Goal: Task Accomplishment & Management: Manage account settings

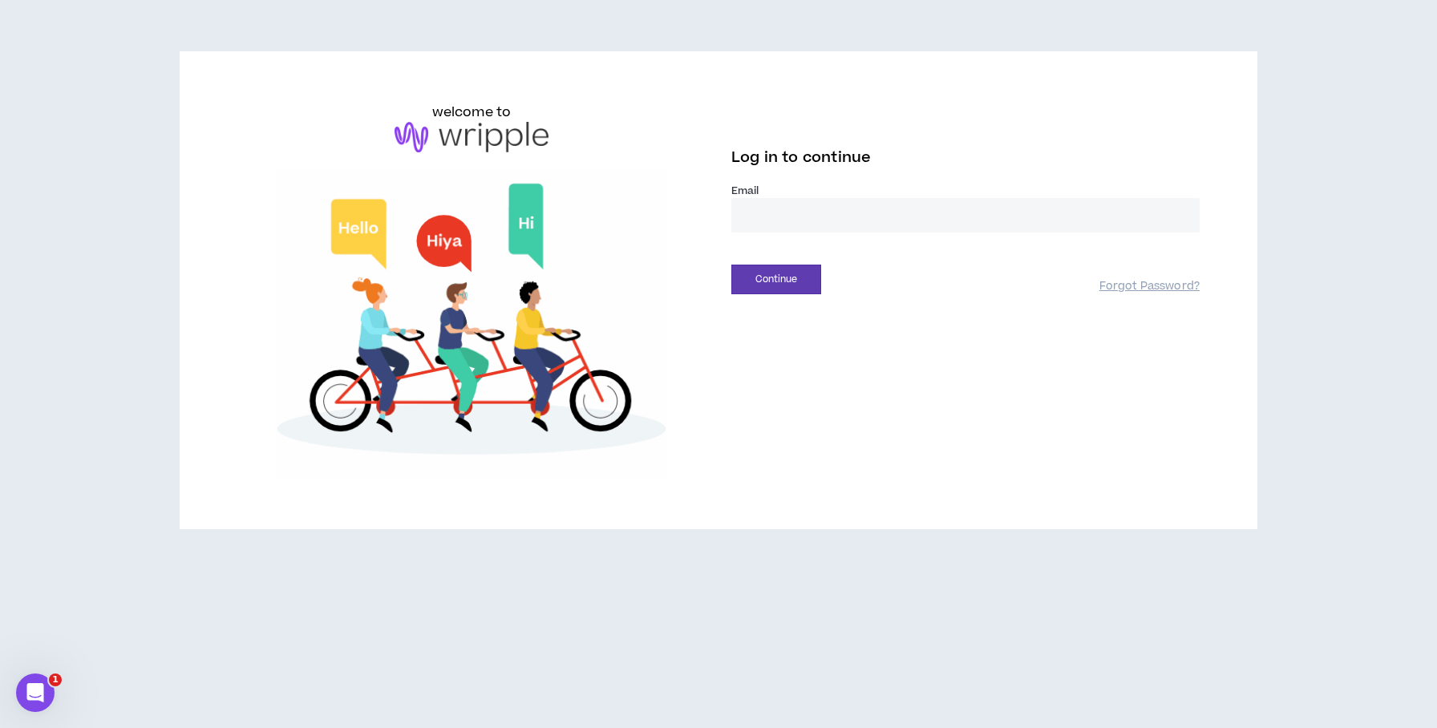
click at [768, 217] on input "email" at bounding box center [965, 215] width 468 height 34
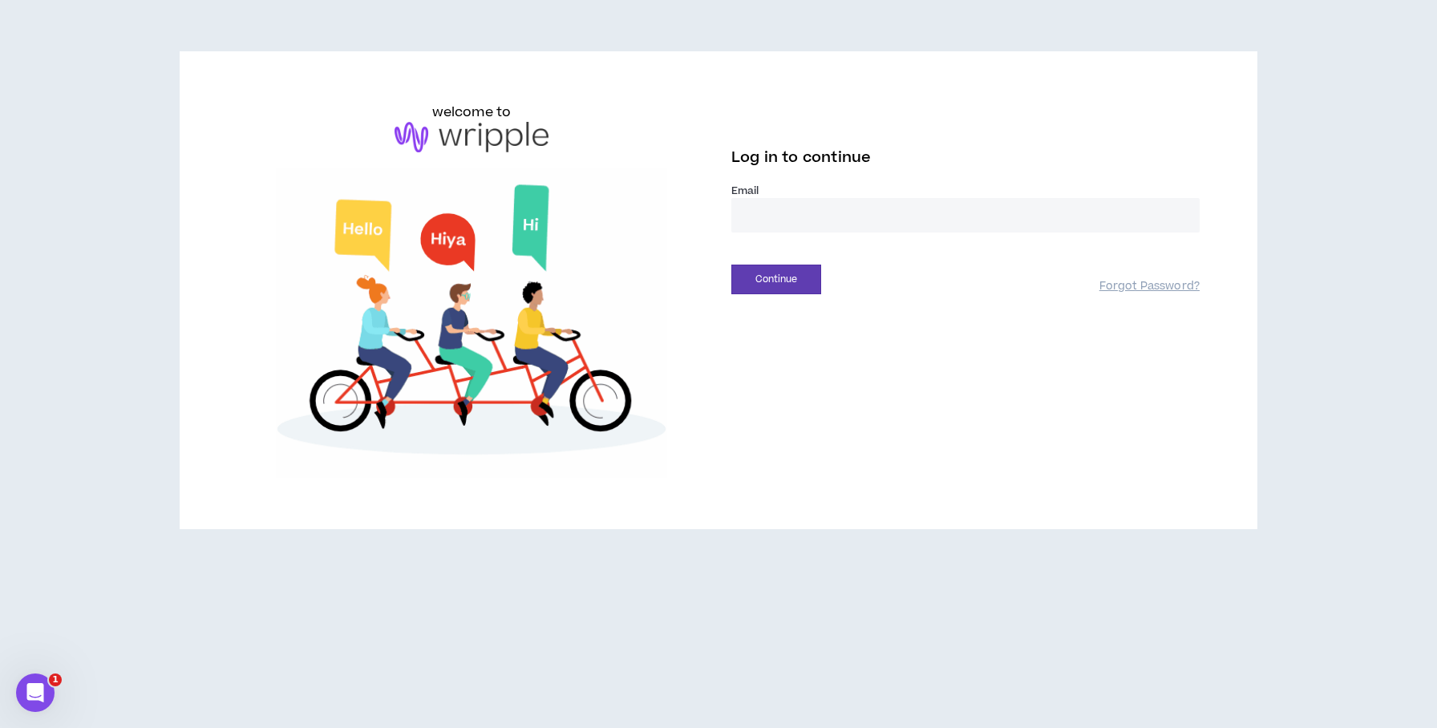
type input "**********"
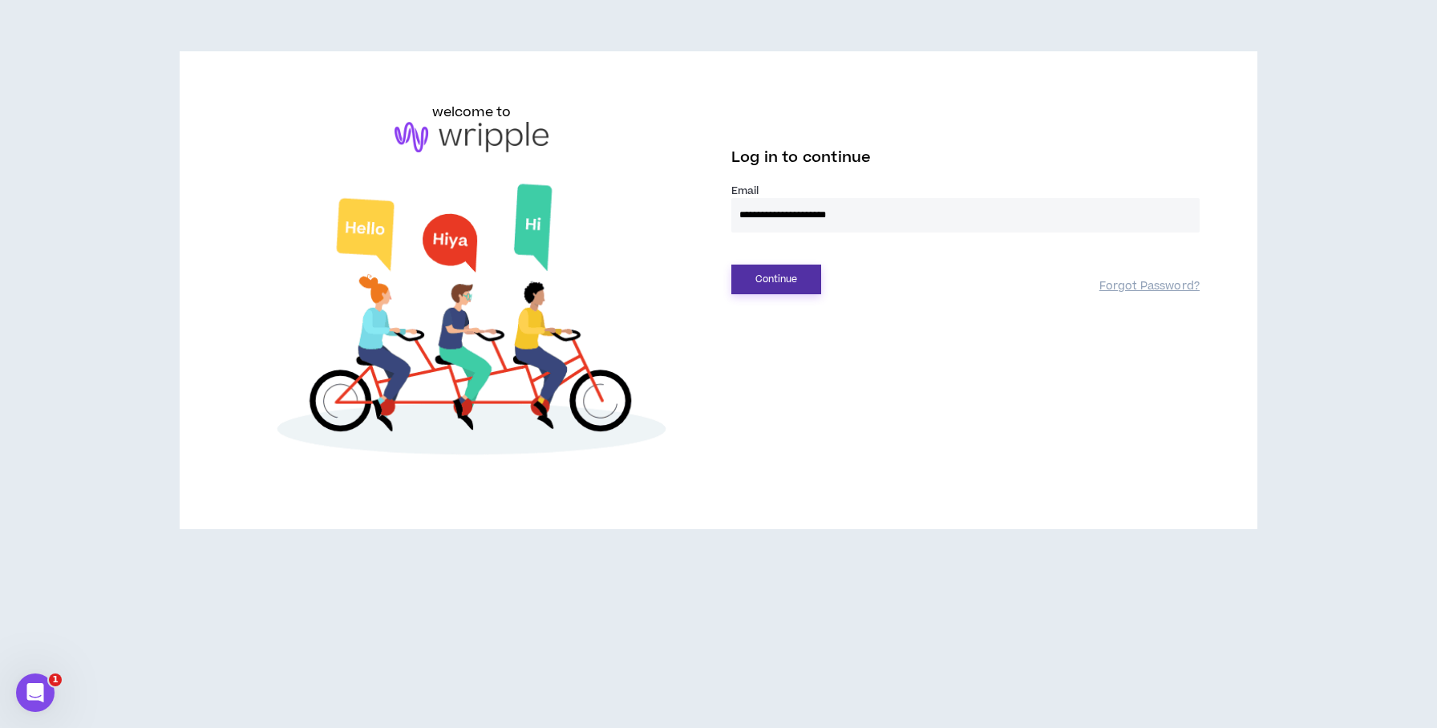
click at [792, 273] on button "Continue" at bounding box center [776, 280] width 90 height 30
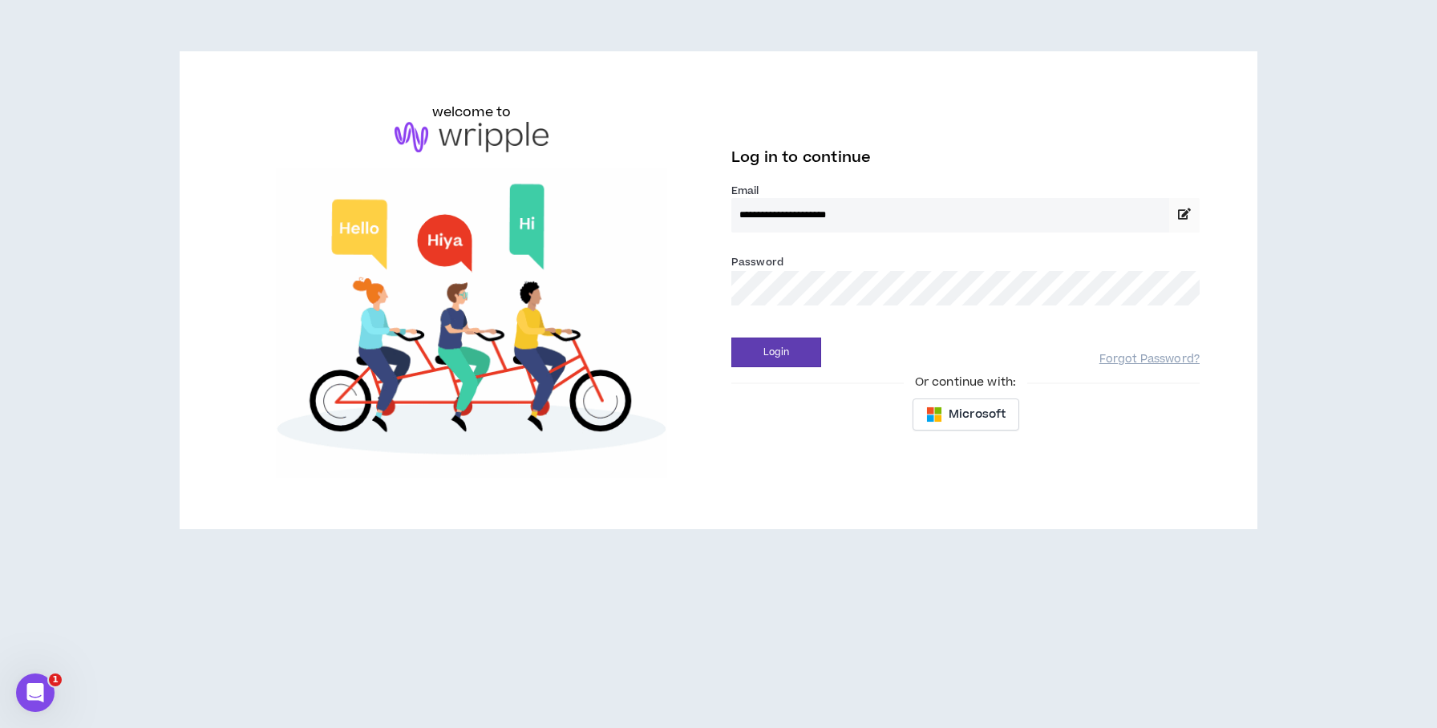
click at [867, 341] on div "Login" at bounding box center [915, 353] width 368 height 30
click at [775, 341] on button "Login" at bounding box center [776, 353] width 90 height 30
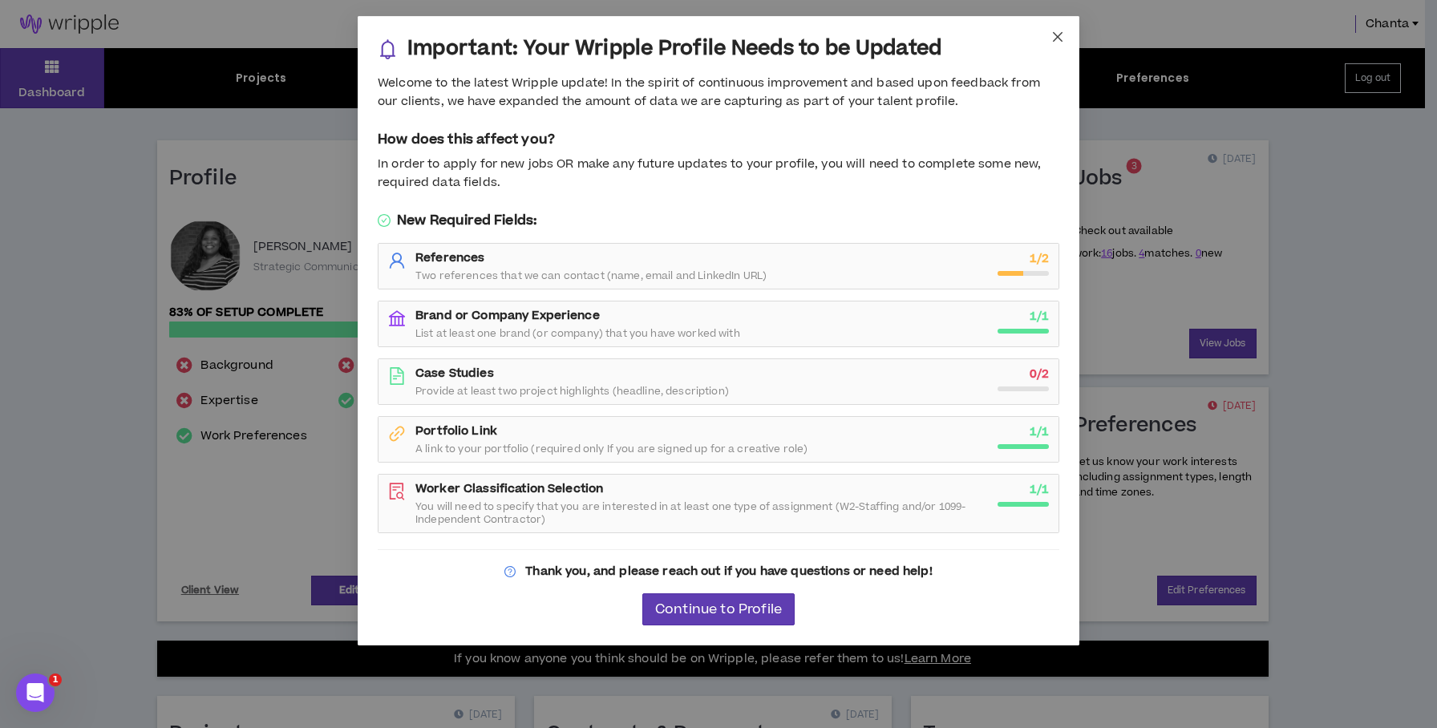
click at [1052, 39] on icon "close" at bounding box center [1058, 36] width 13 height 13
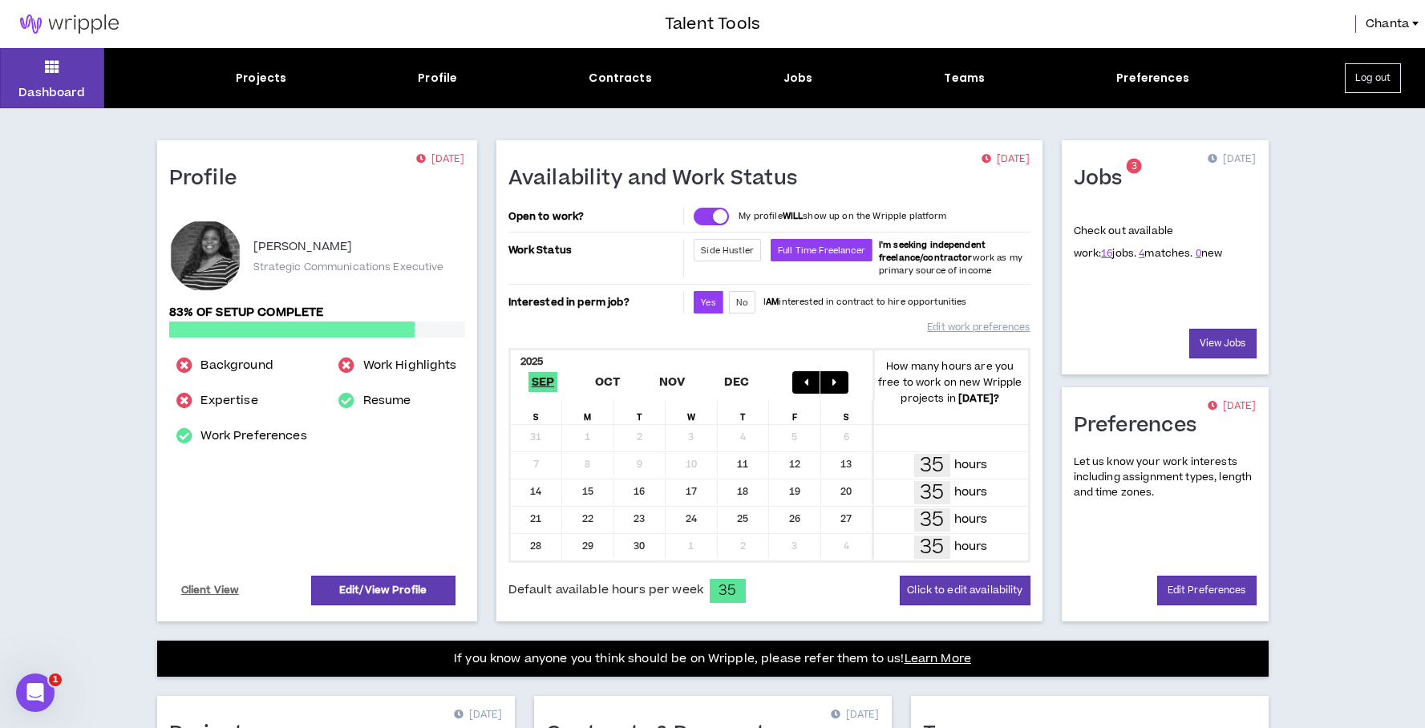
click at [1104, 172] on h1 "Jobs" at bounding box center [1104, 179] width 61 height 26
click at [1209, 342] on link "View Jobs" at bounding box center [1222, 344] width 67 height 30
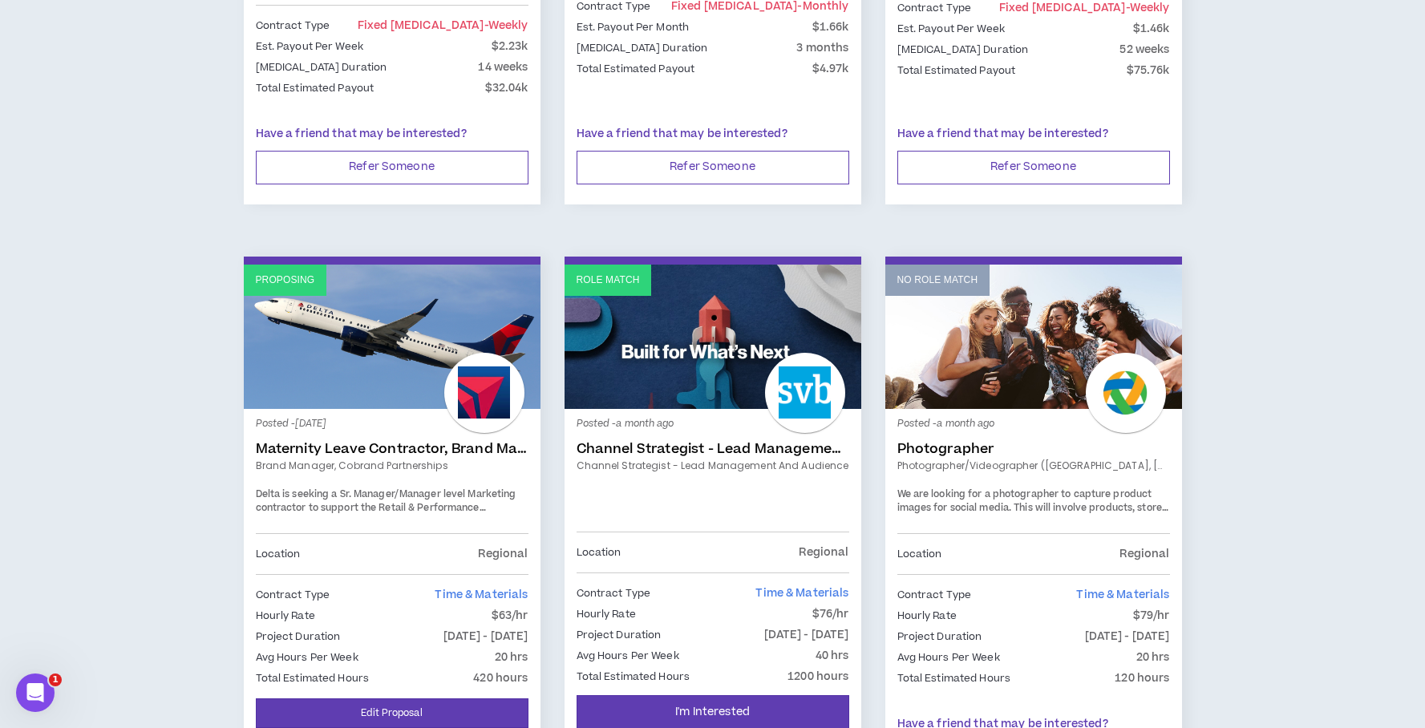
scroll to position [1878, 0]
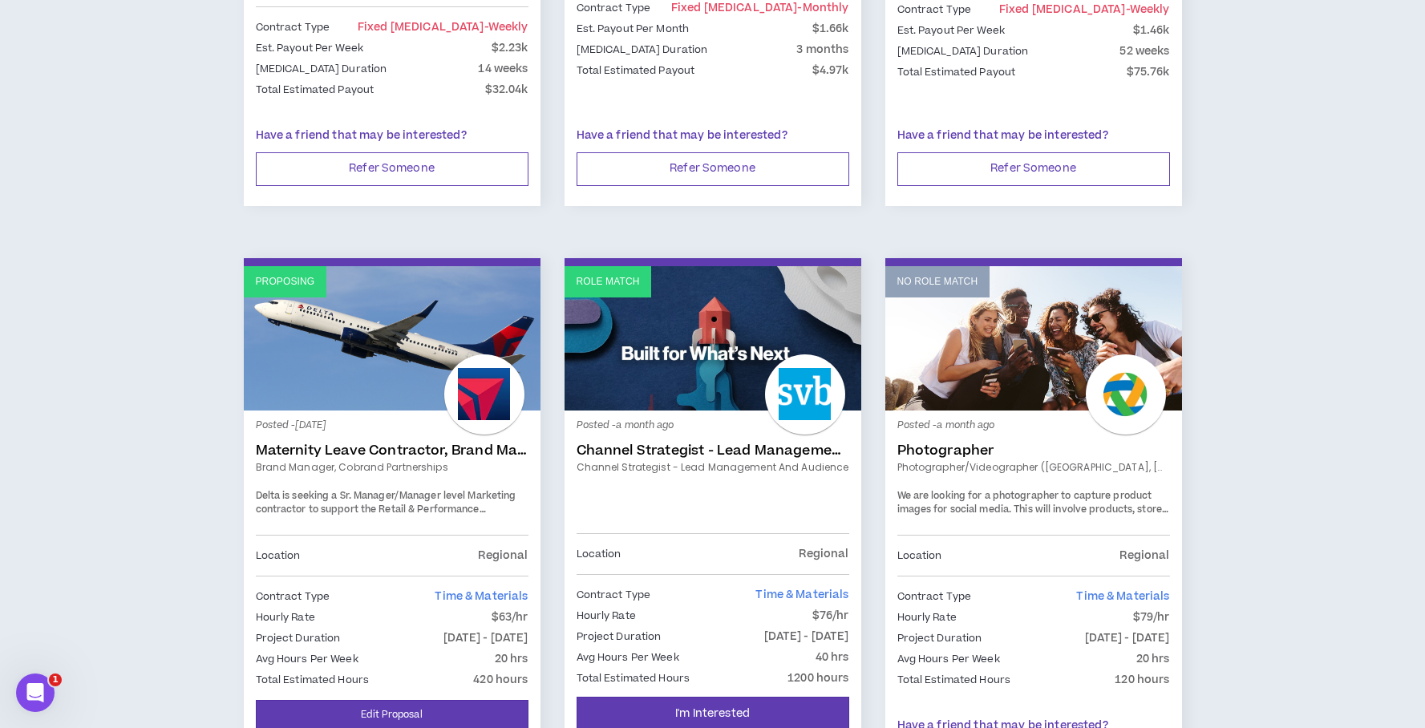
click at [319, 266] on div "Proposing" at bounding box center [285, 281] width 83 height 31
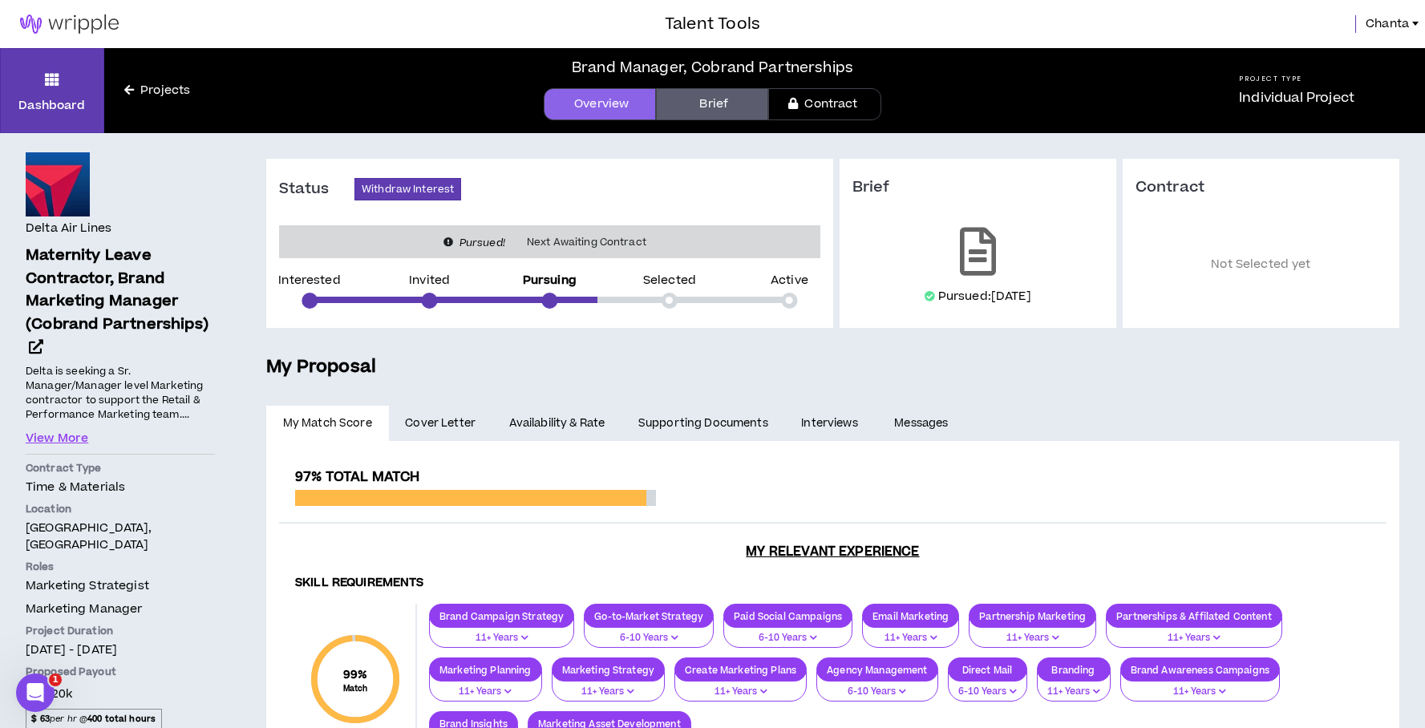
click at [475, 415] on link "Cover Letter" at bounding box center [440, 423] width 103 height 35
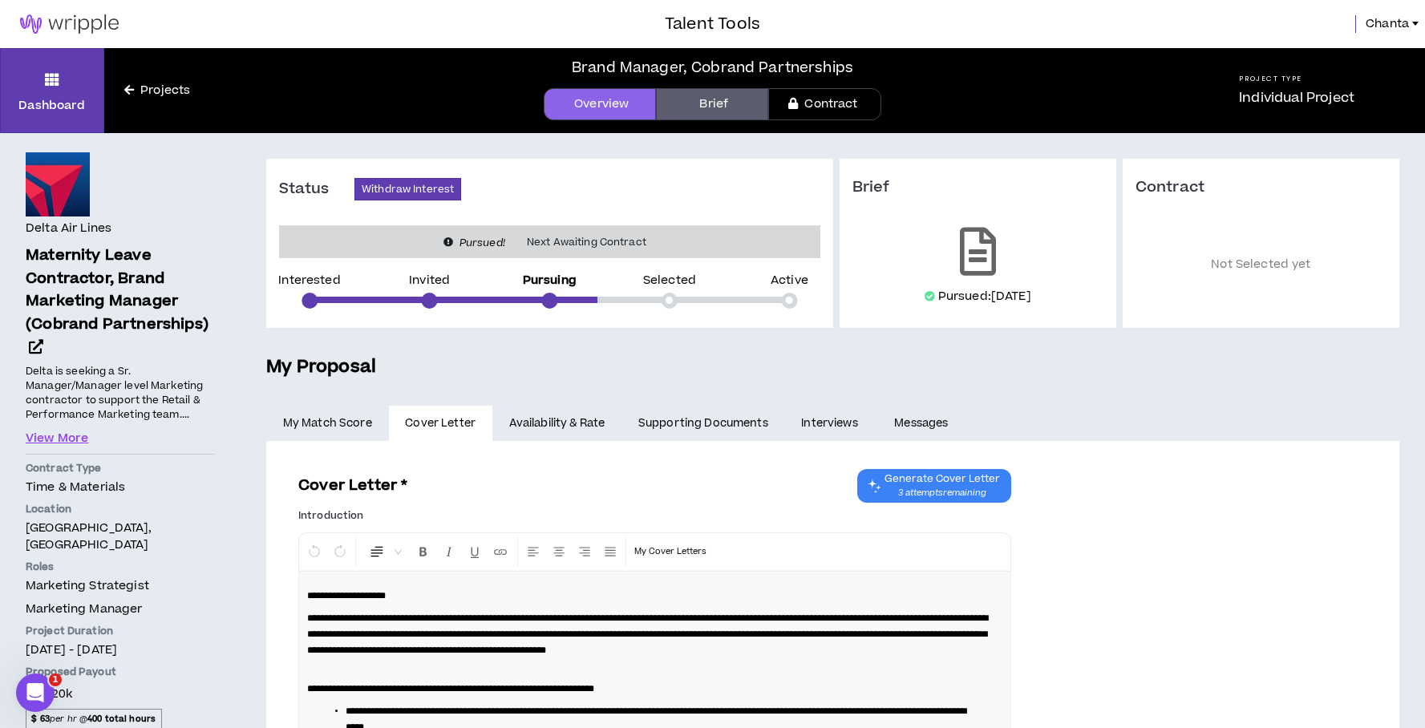
click at [574, 412] on link "Availability & Rate" at bounding box center [556, 423] width 129 height 35
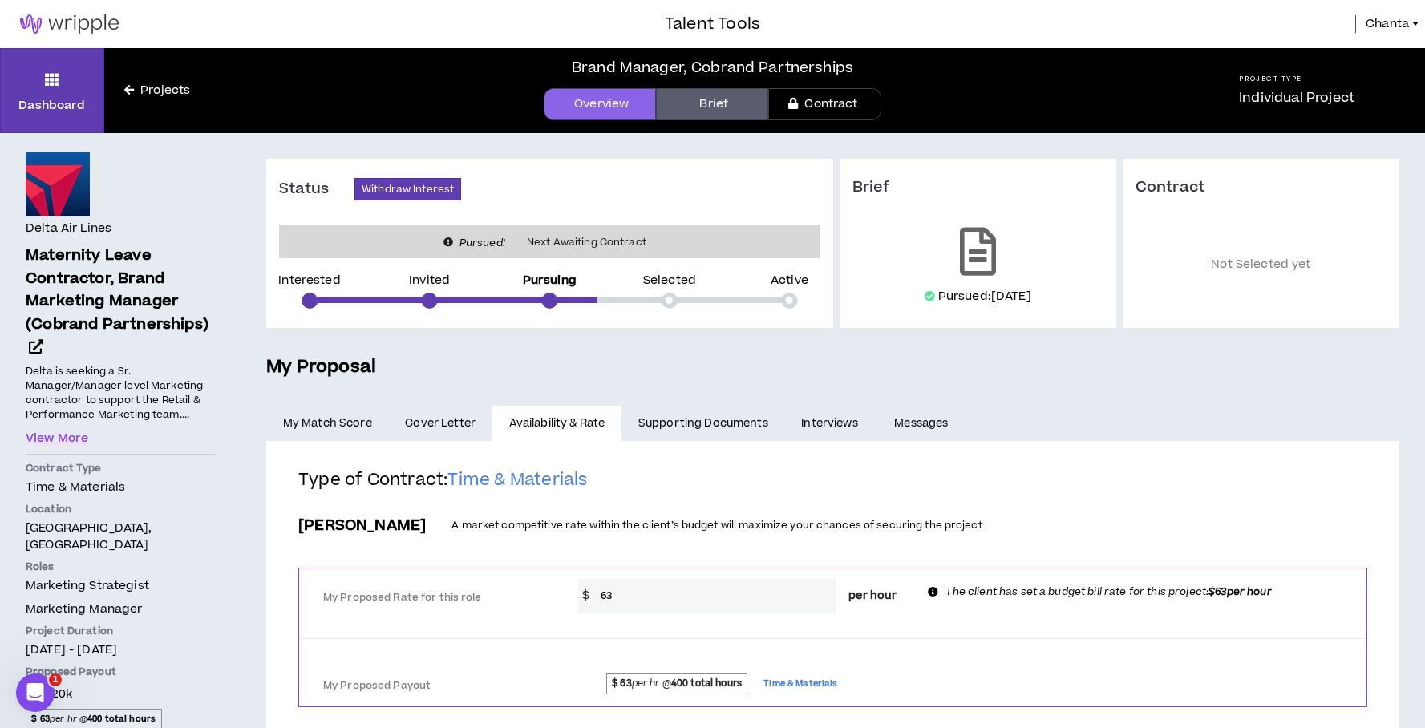
click at [690, 432] on link "Supporting Documents" at bounding box center [703, 423] width 163 height 35
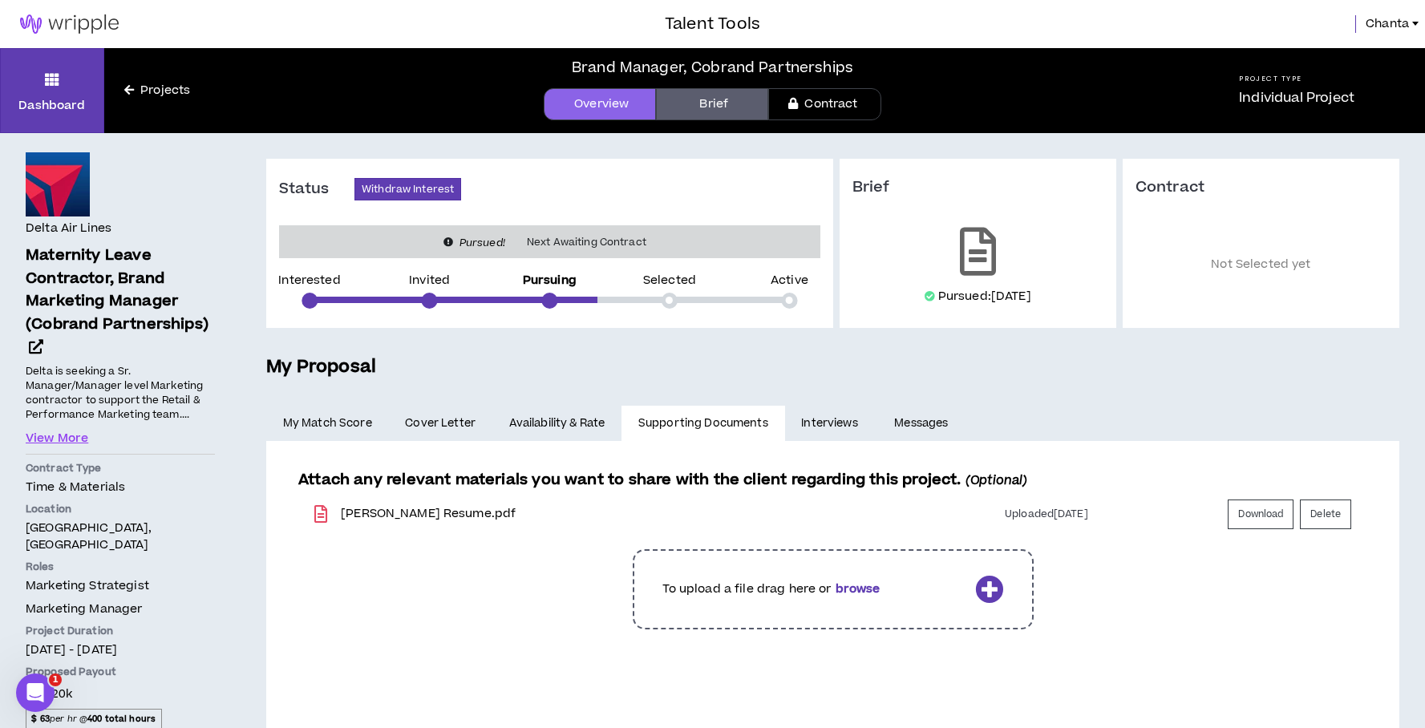
click at [474, 514] on p "[PERSON_NAME] Resume.pdf" at bounding box center [583, 514] width 484 height 16
click at [1252, 521] on link "Download" at bounding box center [1261, 515] width 66 height 30
click at [855, 424] on link "Interviews" at bounding box center [831, 423] width 93 height 35
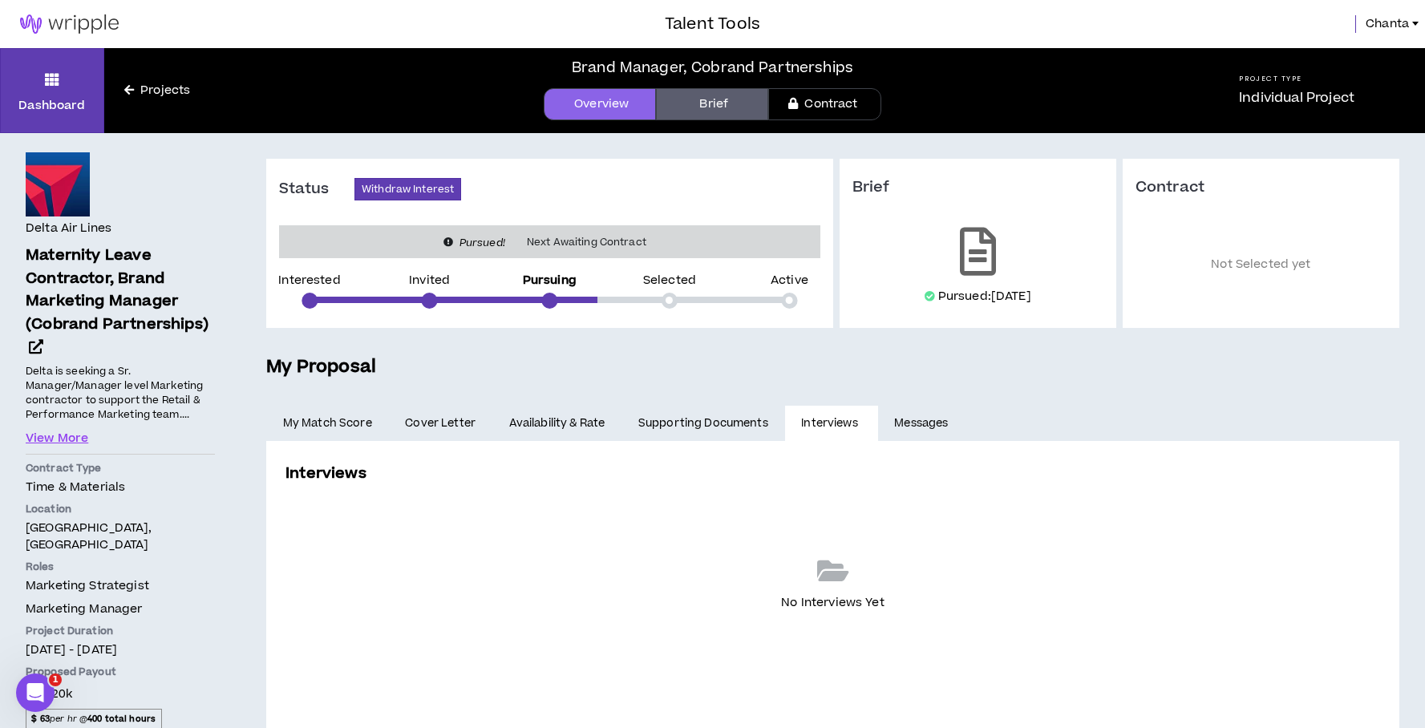
click at [963, 410] on link "Messages" at bounding box center [923, 423] width 91 height 35
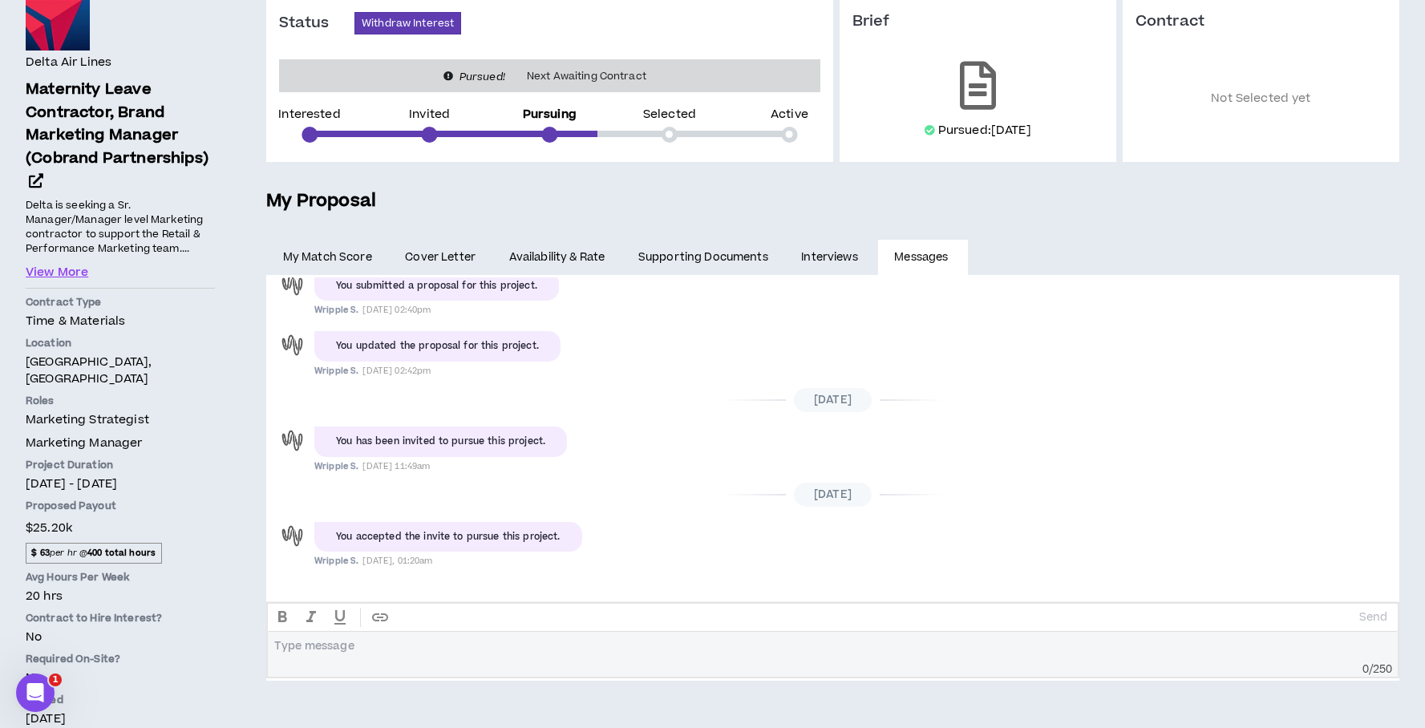
scroll to position [168, 0]
drag, startPoint x: 1394, startPoint y: 517, endPoint x: 1375, endPoint y: 383, distance: 135.3
click at [1375, 383] on div "[DATE] You submitted a proposal for this project. Wripple S. [DATE] 02:40pm You…" at bounding box center [832, 434] width 1133 height 317
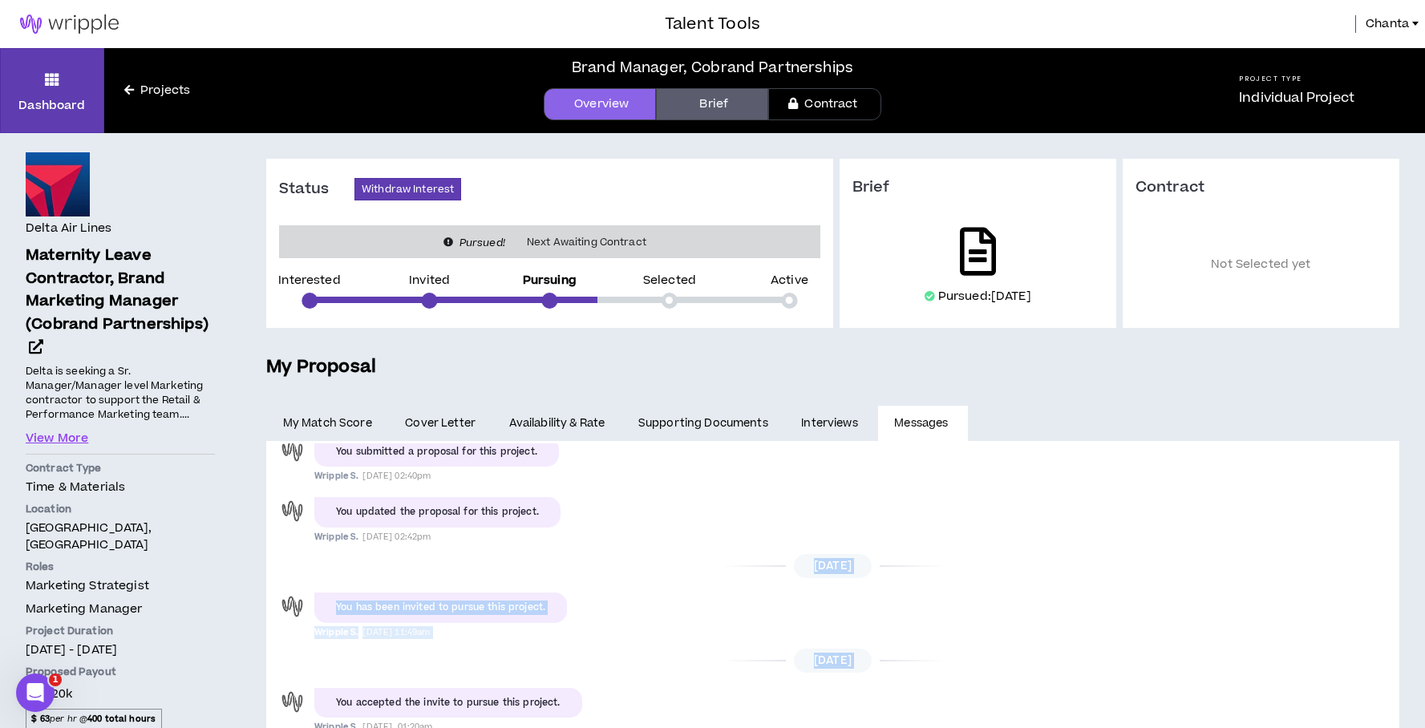
click at [984, 225] on link at bounding box center [978, 251] width 62 height 61
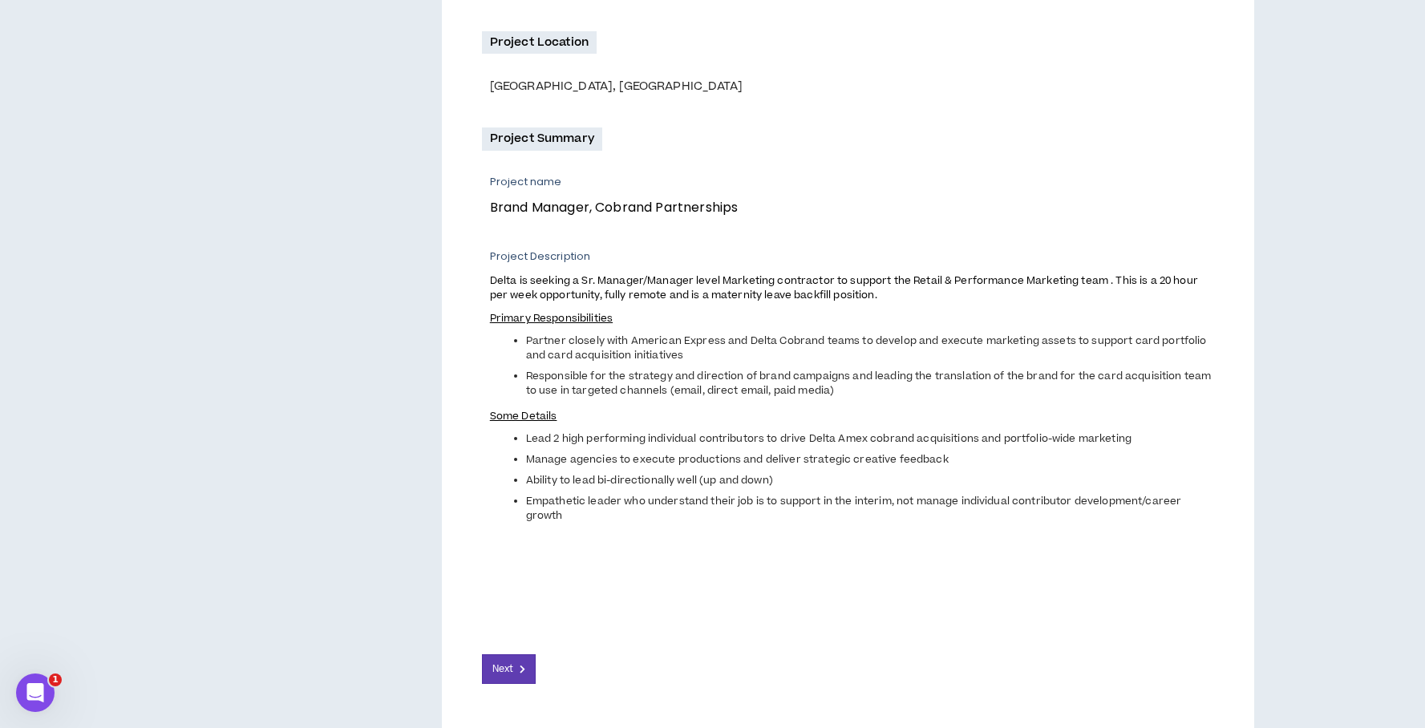
scroll to position [474, 0]
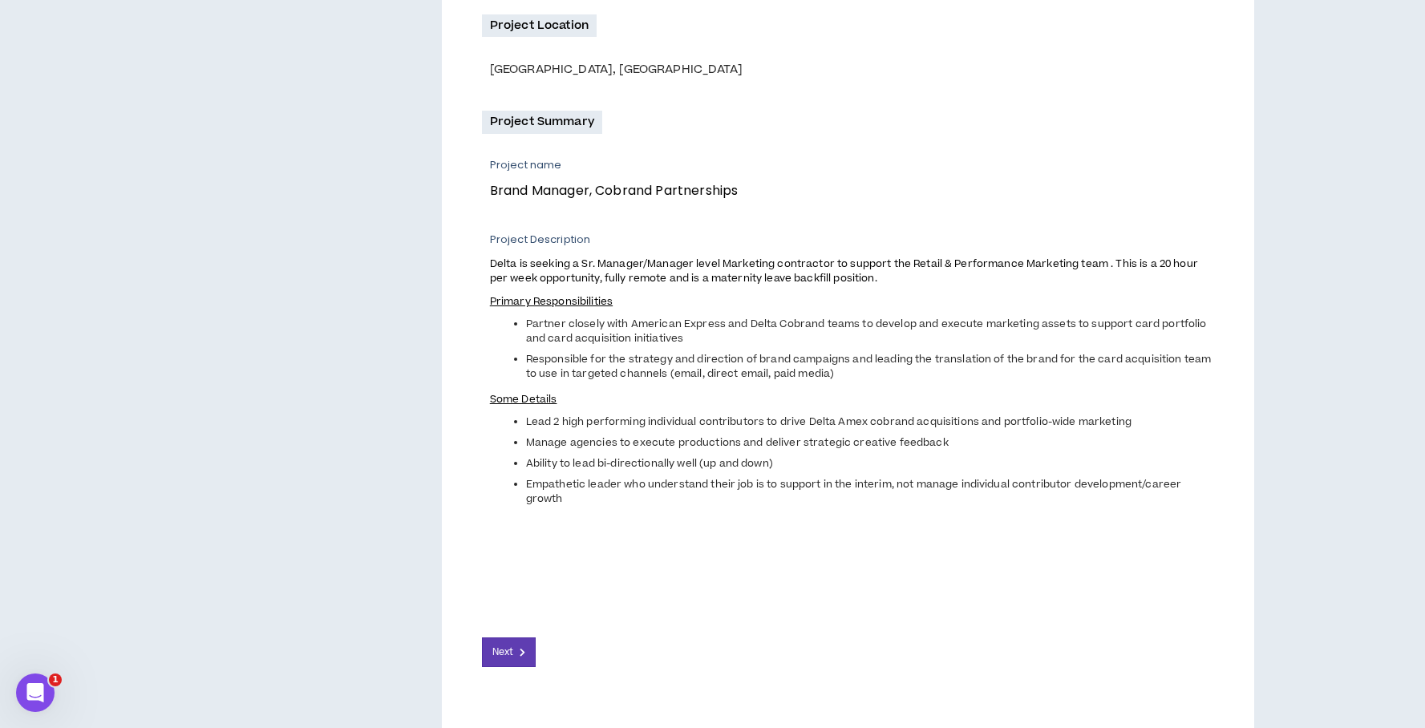
click at [491, 672] on div "Brand Manager, Cobrand Partnerships Client and Project Overview Client Name and…" at bounding box center [848, 236] width 813 height 1021
click at [508, 657] on span "Next" at bounding box center [502, 652] width 21 height 15
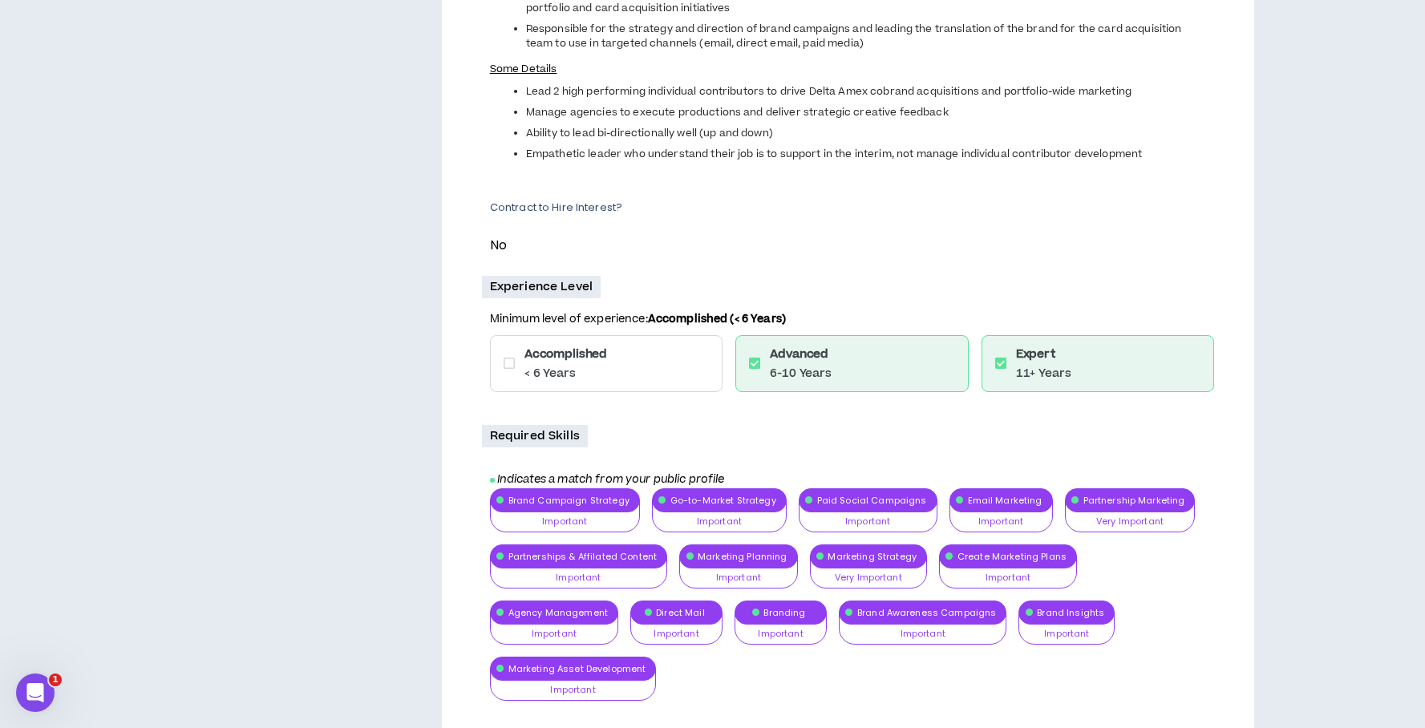
scroll to position [764, 0]
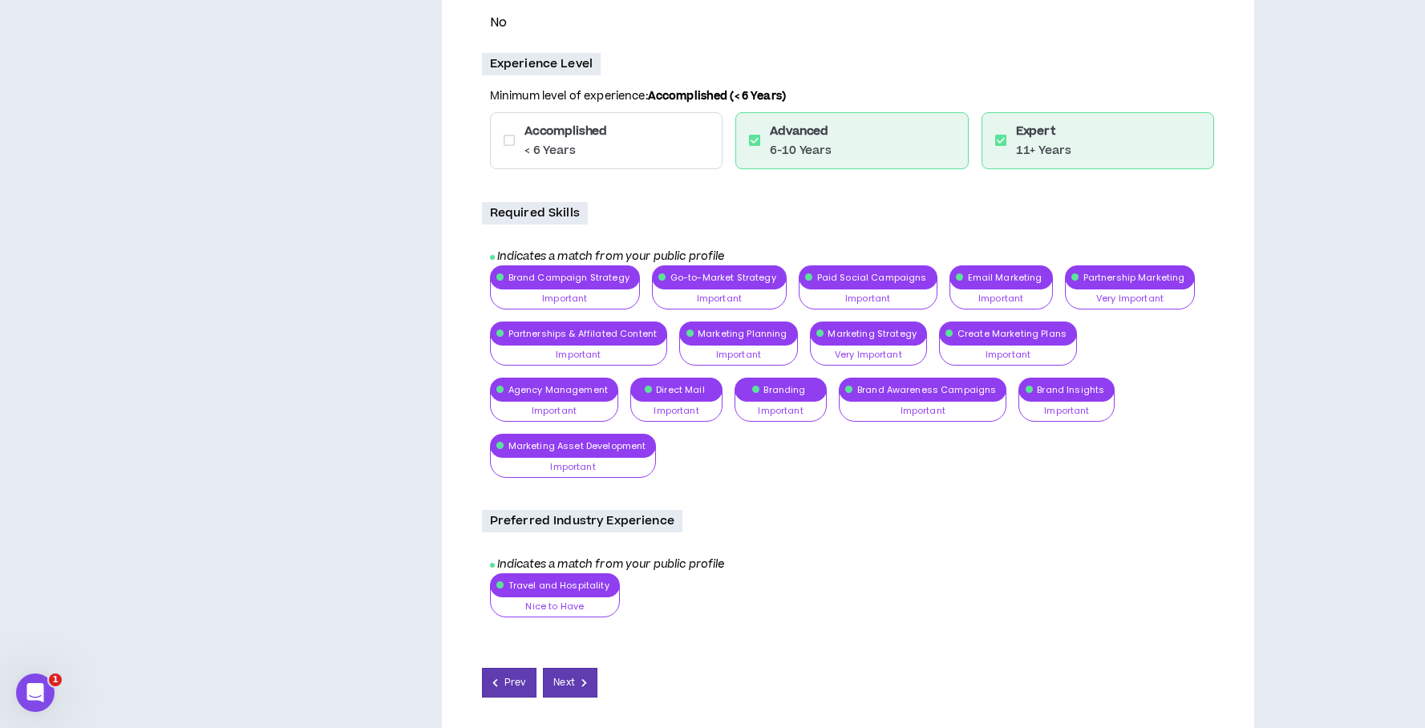
click at [590, 642] on div "Prev Next" at bounding box center [848, 669] width 732 height 55
click at [573, 675] on span "Next" at bounding box center [563, 682] width 21 height 15
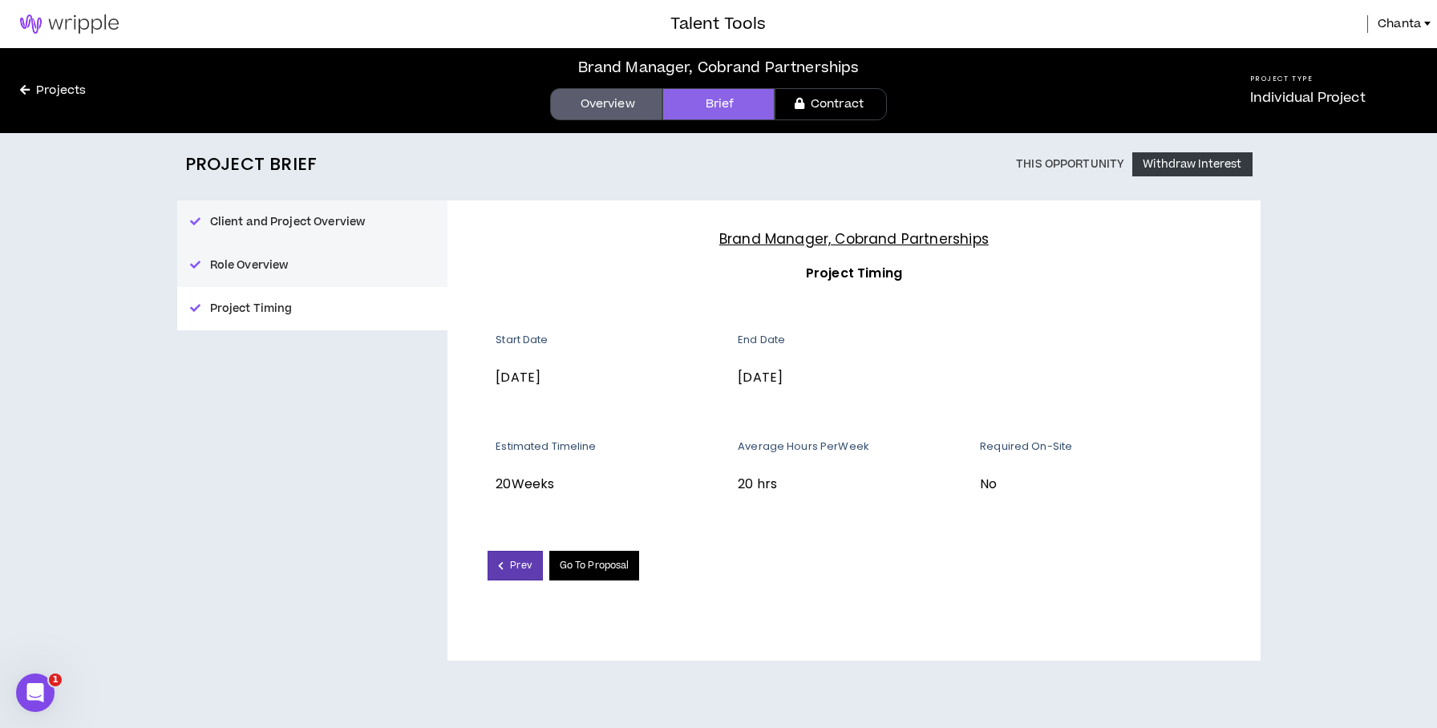
click at [617, 561] on link "Go To Proposal" at bounding box center [594, 566] width 91 height 30
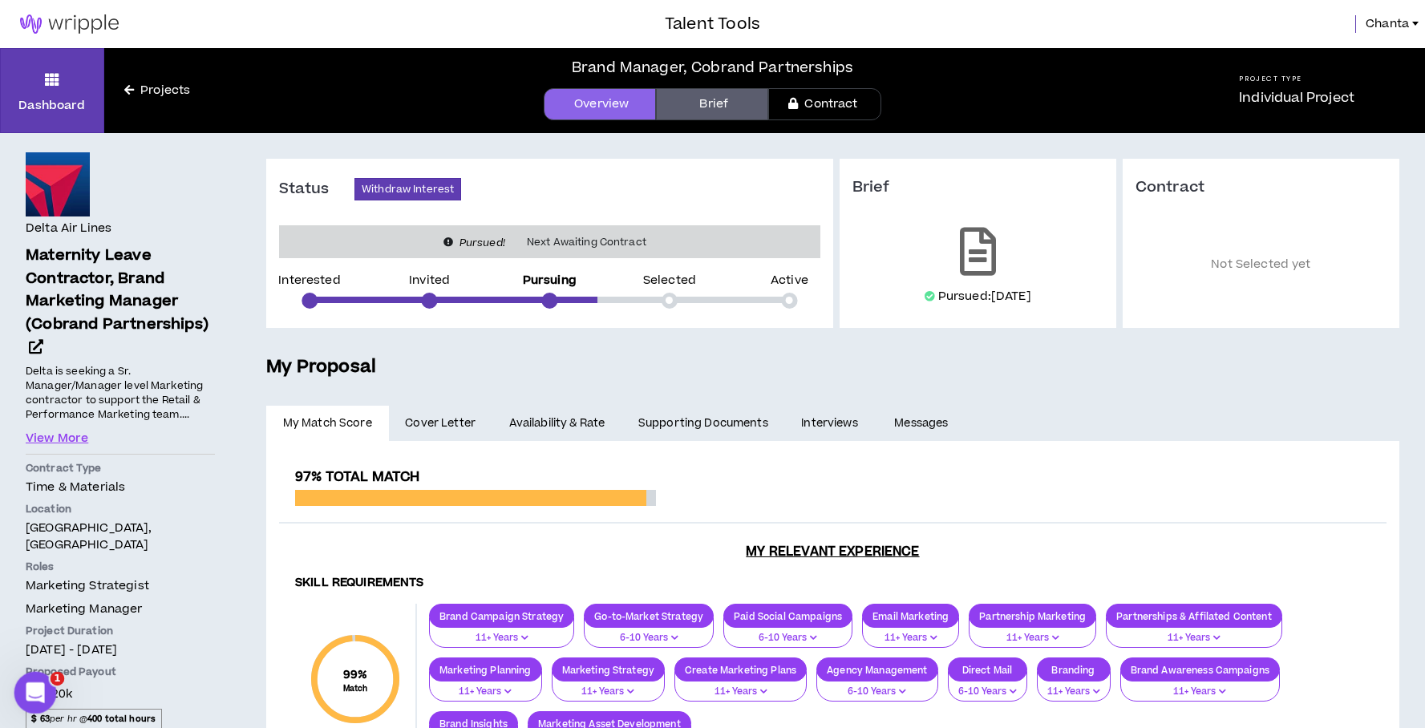
click at [39, 686] on icon "Open Intercom Messenger" at bounding box center [33, 691] width 26 height 26
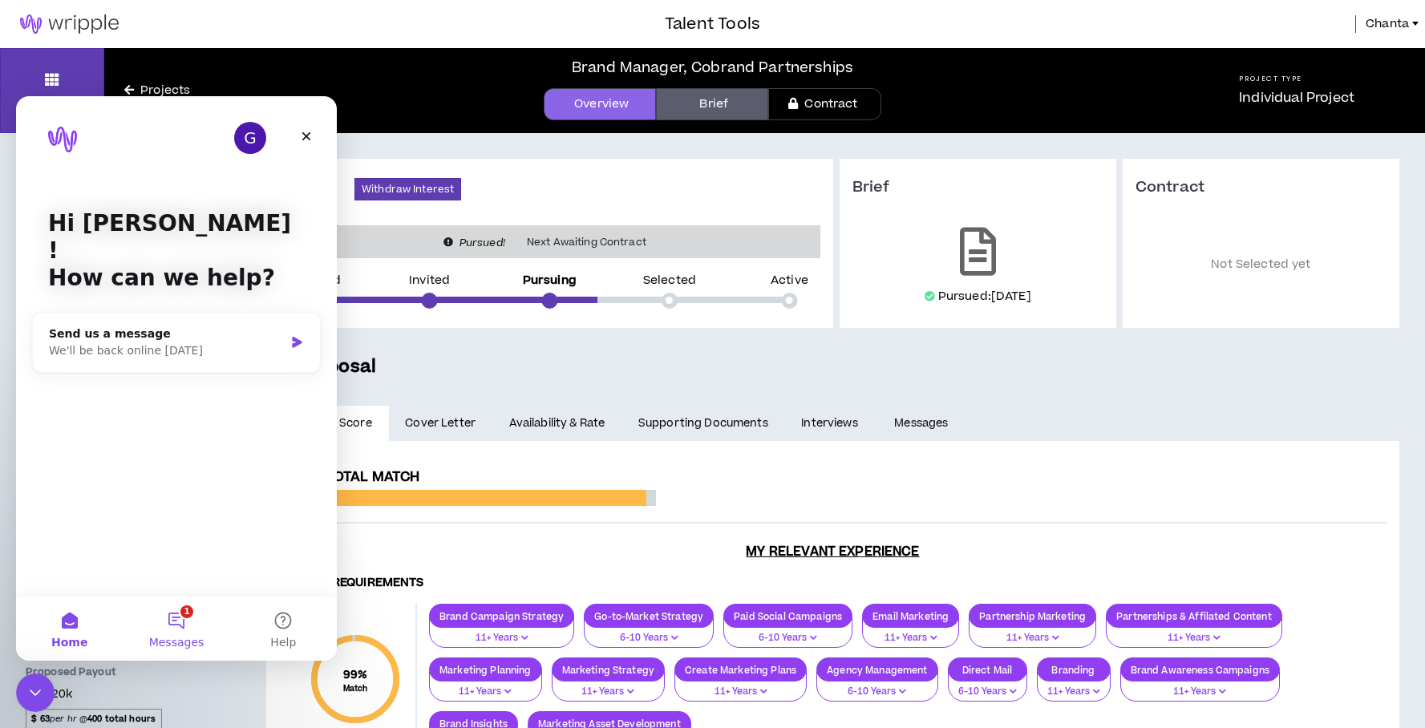
click at [164, 627] on button "1 Messages" at bounding box center [176, 629] width 107 height 64
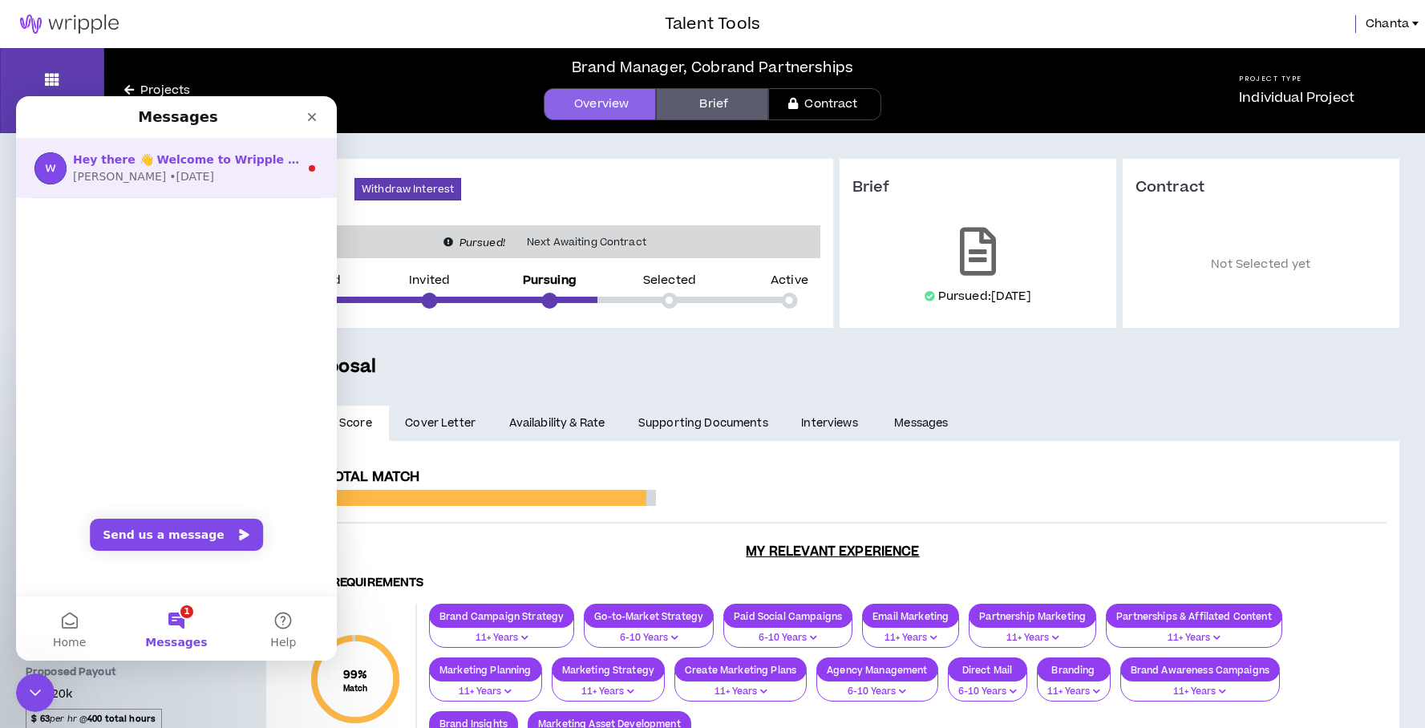
click at [182, 196] on div "Hey there 👋 Welcome to Wripple 🙌 Take a look around! If you have any questions,…" at bounding box center [176, 168] width 321 height 59
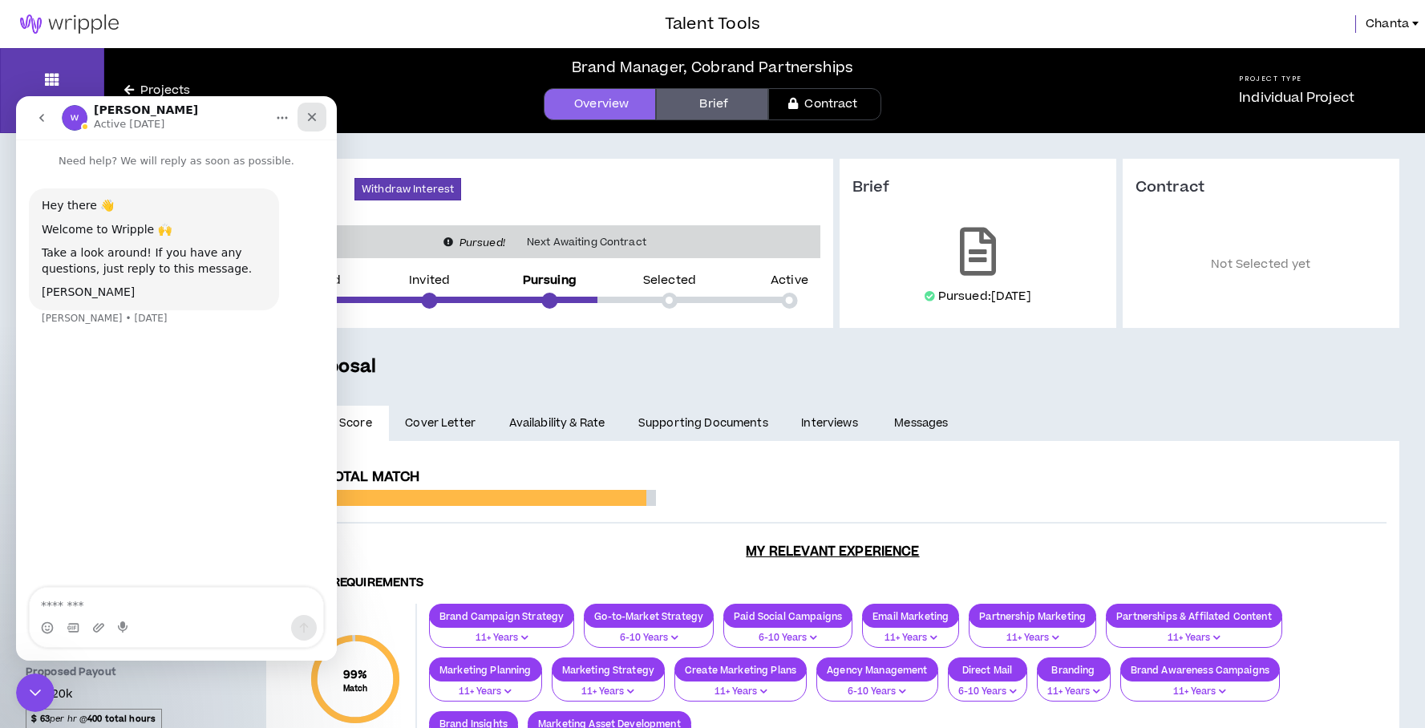
click at [314, 111] on icon "Close" at bounding box center [312, 117] width 13 height 13
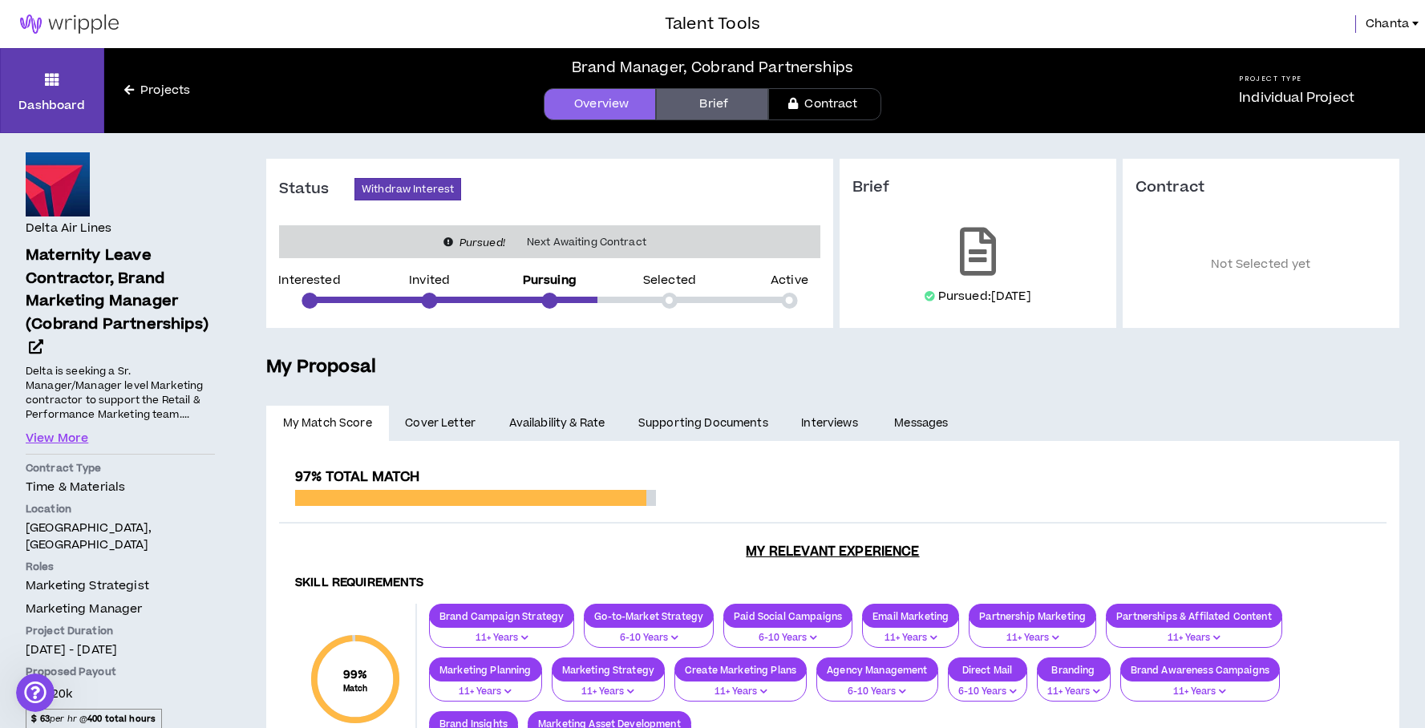
click at [136, 91] on link "Projects" at bounding box center [157, 91] width 106 height 18
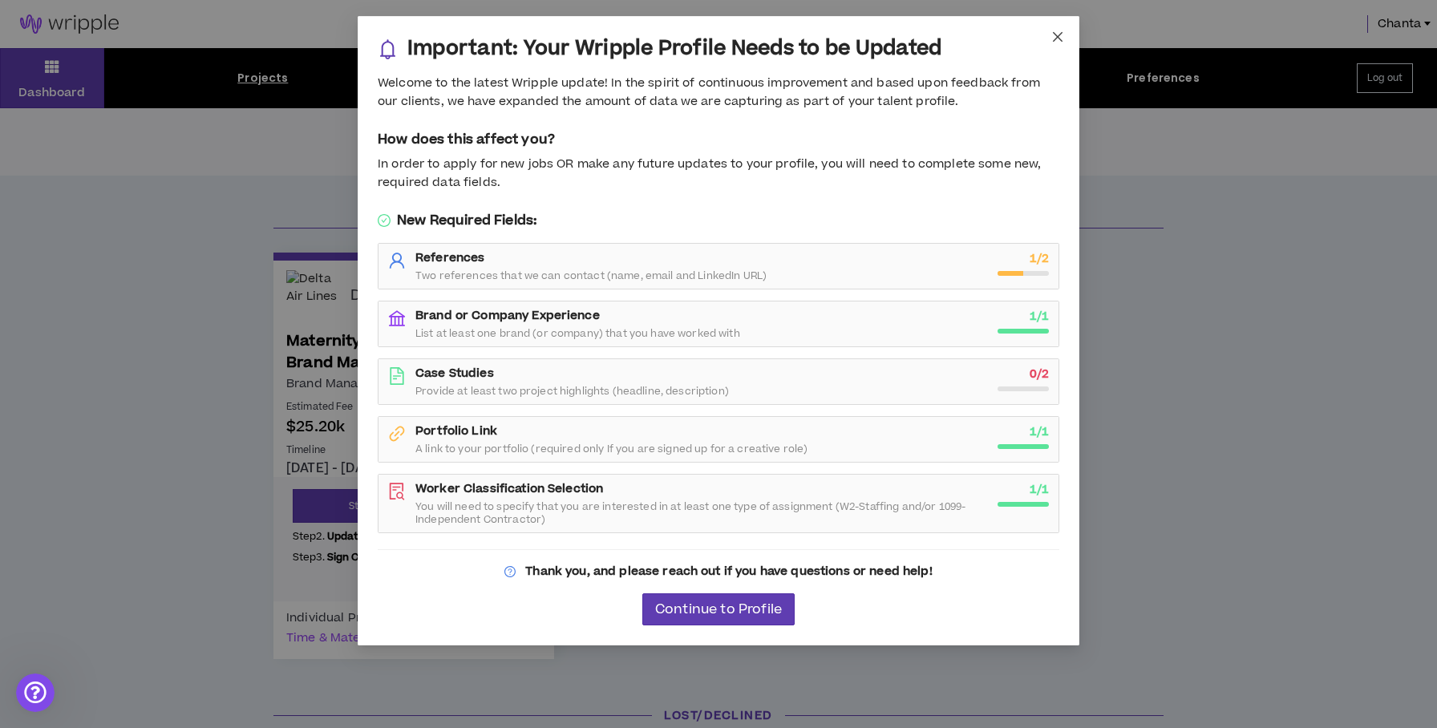
click at [1064, 35] on icon "close" at bounding box center [1058, 36] width 13 height 13
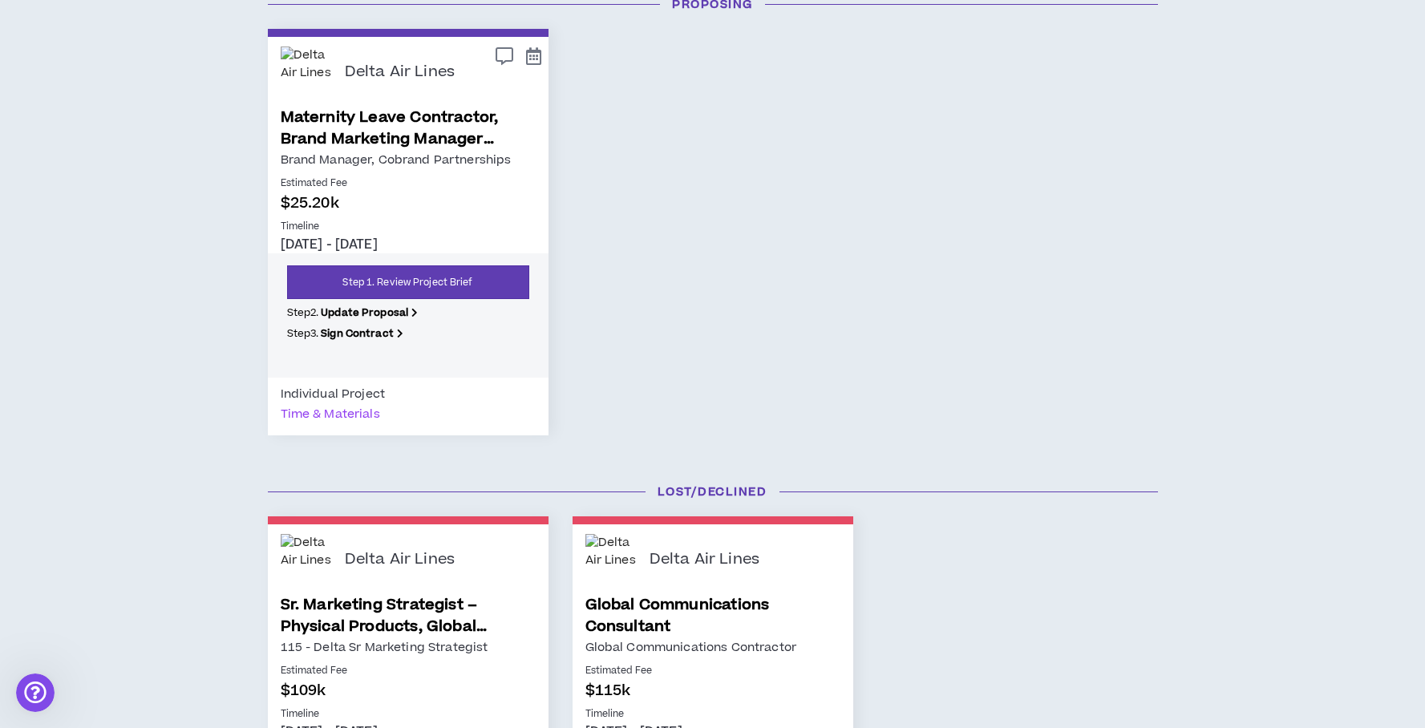
scroll to position [379, 0]
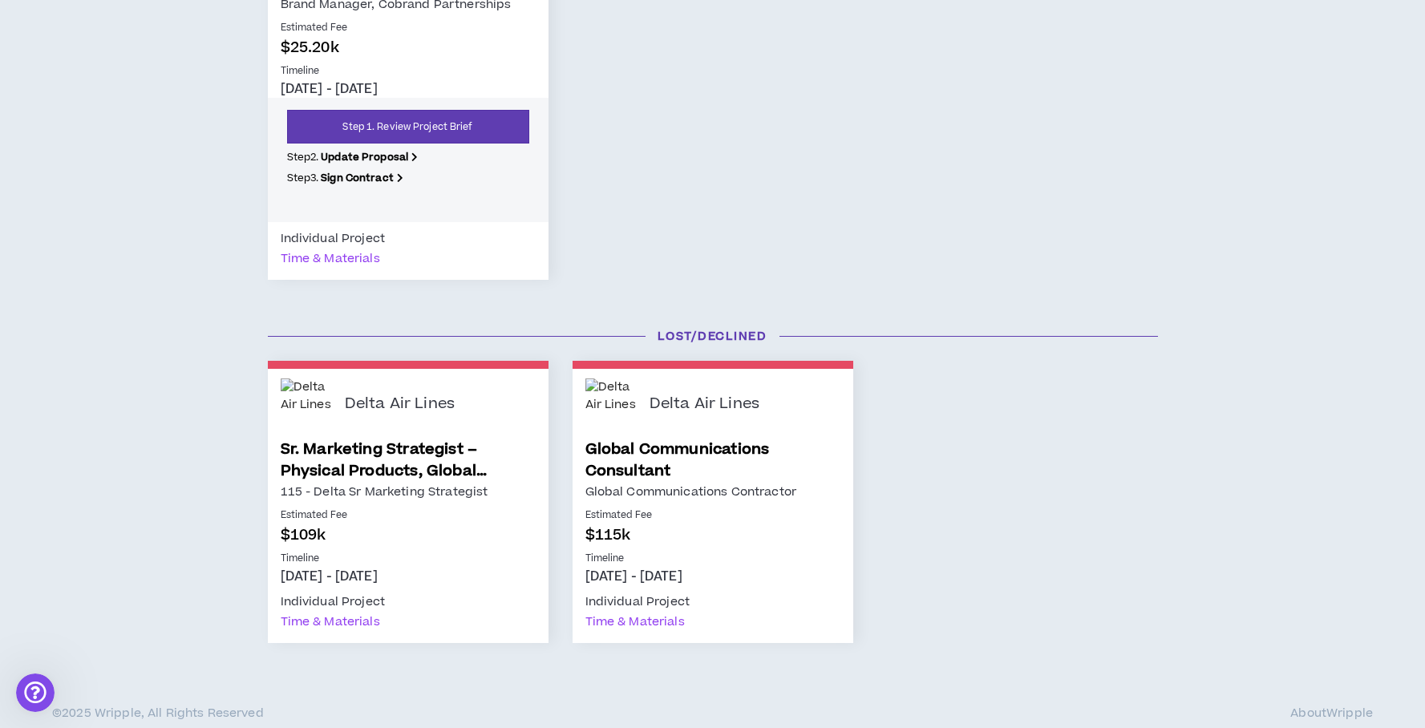
click at [663, 478] on link "Global Communications Consultant" at bounding box center [713, 460] width 255 height 43
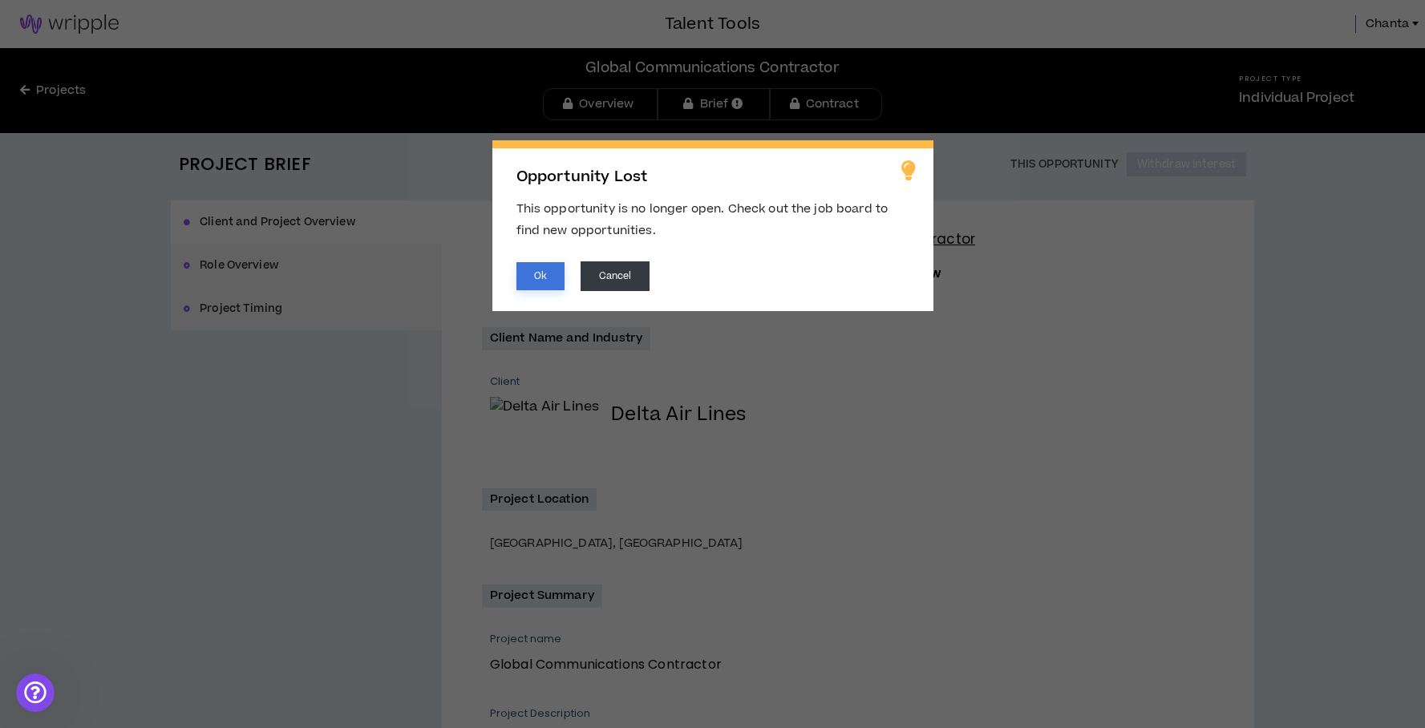
click at [552, 274] on button "Ok" at bounding box center [541, 276] width 48 height 28
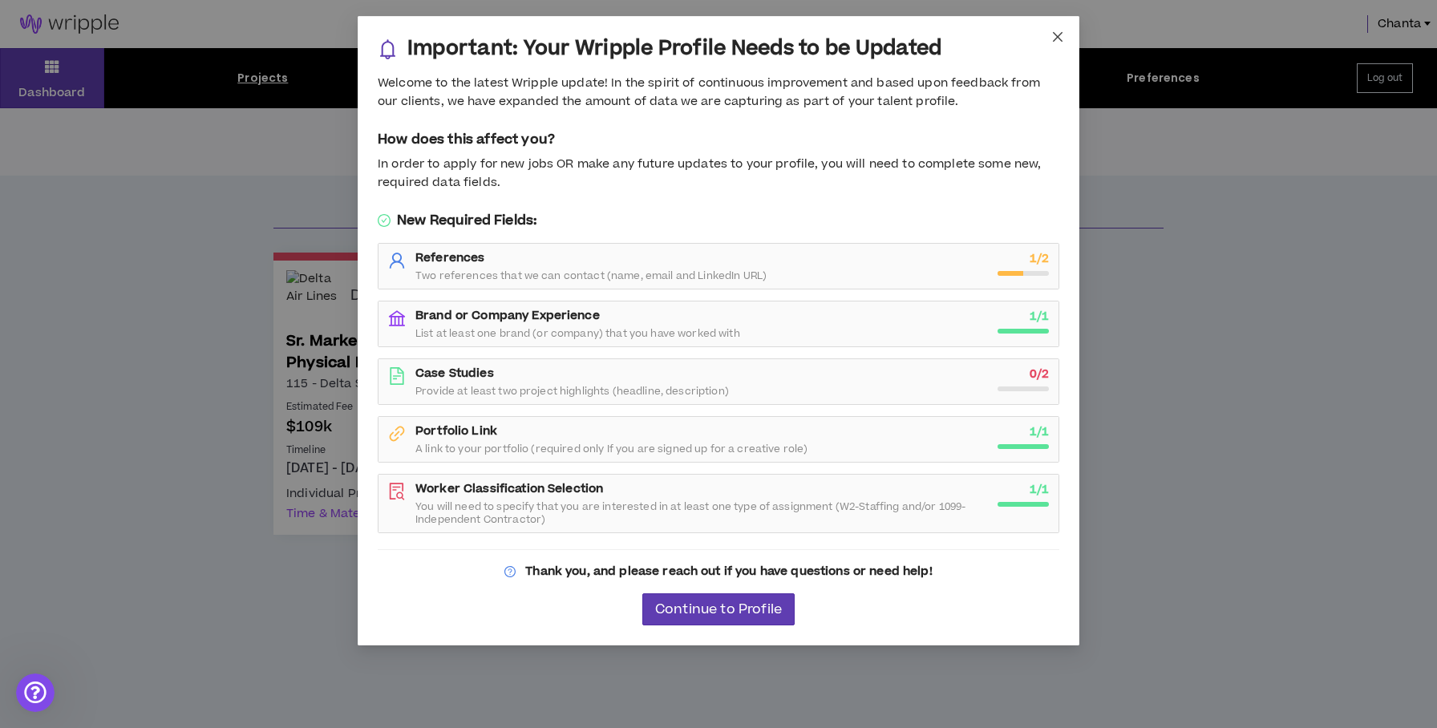
click at [1060, 36] on icon "close" at bounding box center [1058, 36] width 13 height 13
